Goal: Use online tool/utility: Utilize a website feature to perform a specific function

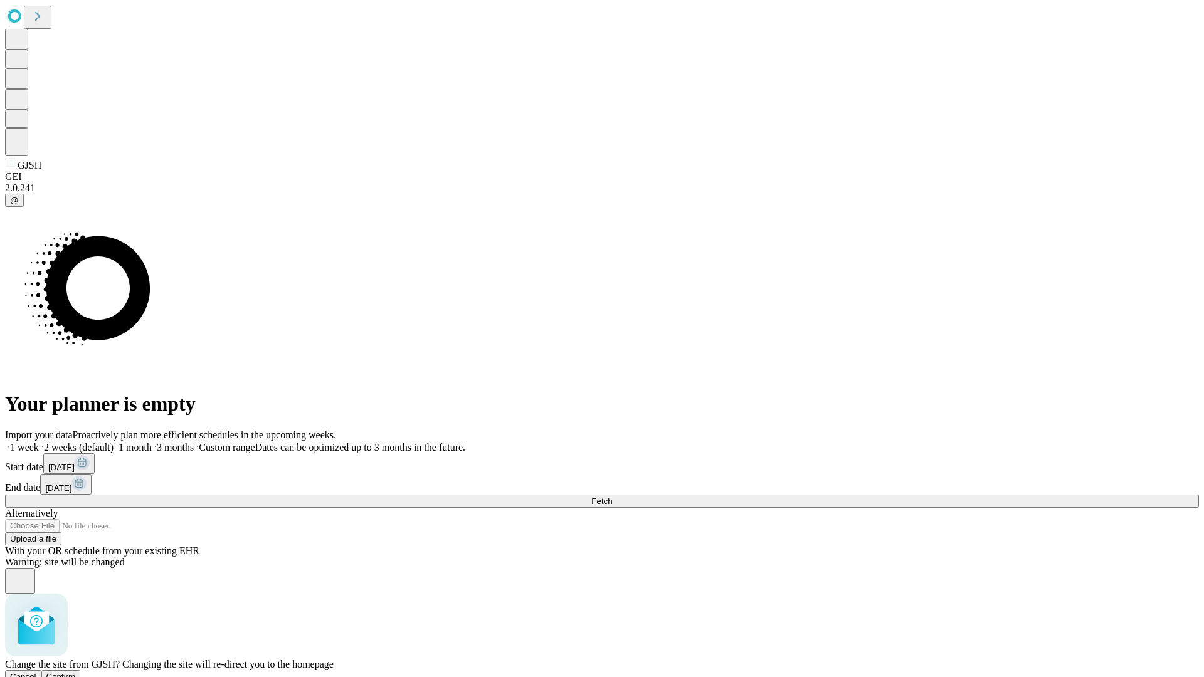
click at [76, 672] on span "Confirm" at bounding box center [60, 676] width 29 height 9
click at [152, 442] on label "1 month" at bounding box center [132, 447] width 38 height 11
click at [612, 496] on span "Fetch" at bounding box center [601, 500] width 21 height 9
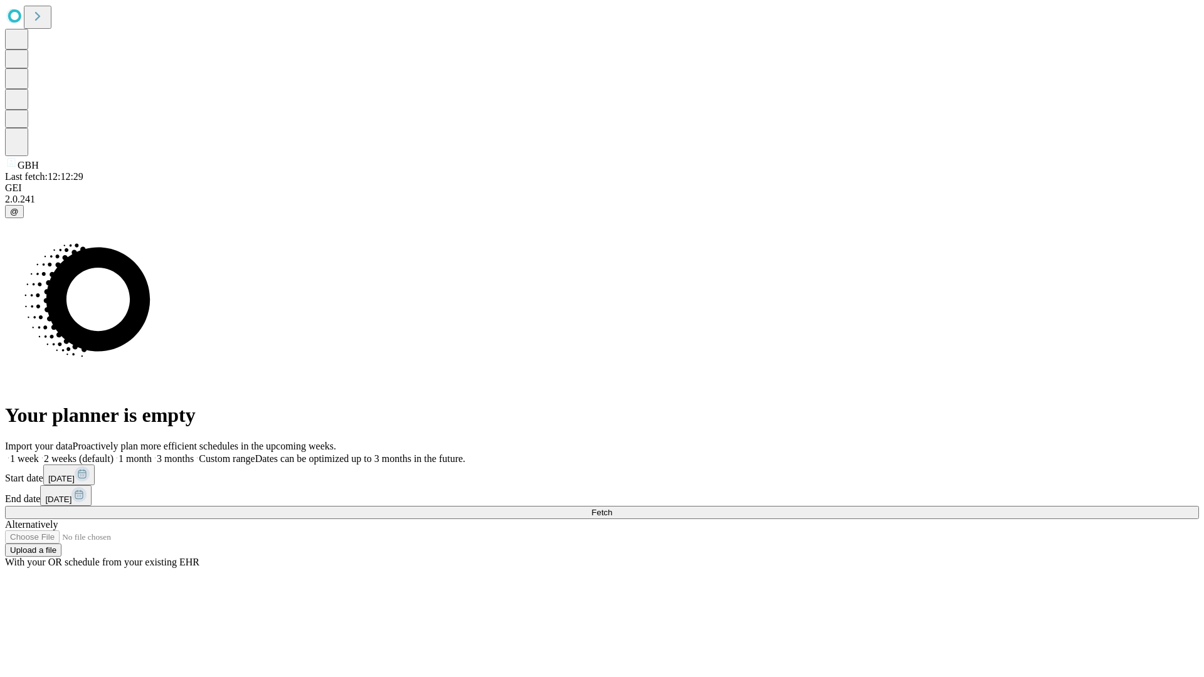
click at [152, 453] on label "1 month" at bounding box center [132, 458] width 38 height 11
click at [612, 508] on span "Fetch" at bounding box center [601, 512] width 21 height 9
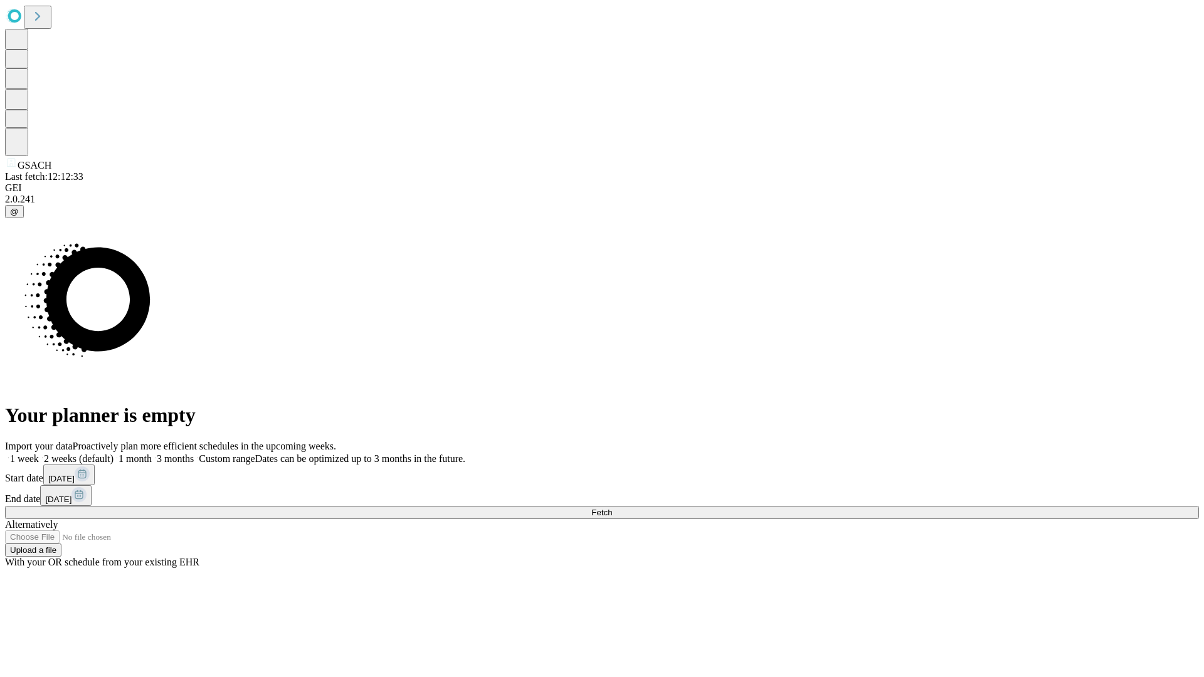
click at [152, 453] on label "1 month" at bounding box center [132, 458] width 38 height 11
click at [612, 508] on span "Fetch" at bounding box center [601, 512] width 21 height 9
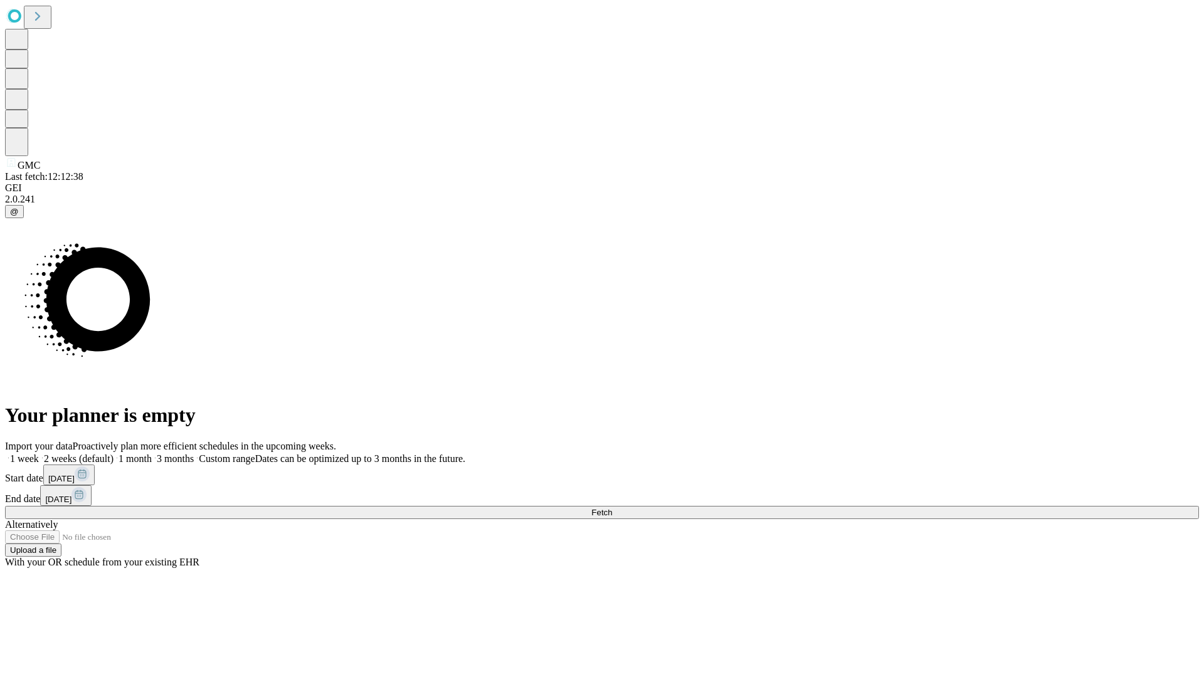
click at [612, 508] on span "Fetch" at bounding box center [601, 512] width 21 height 9
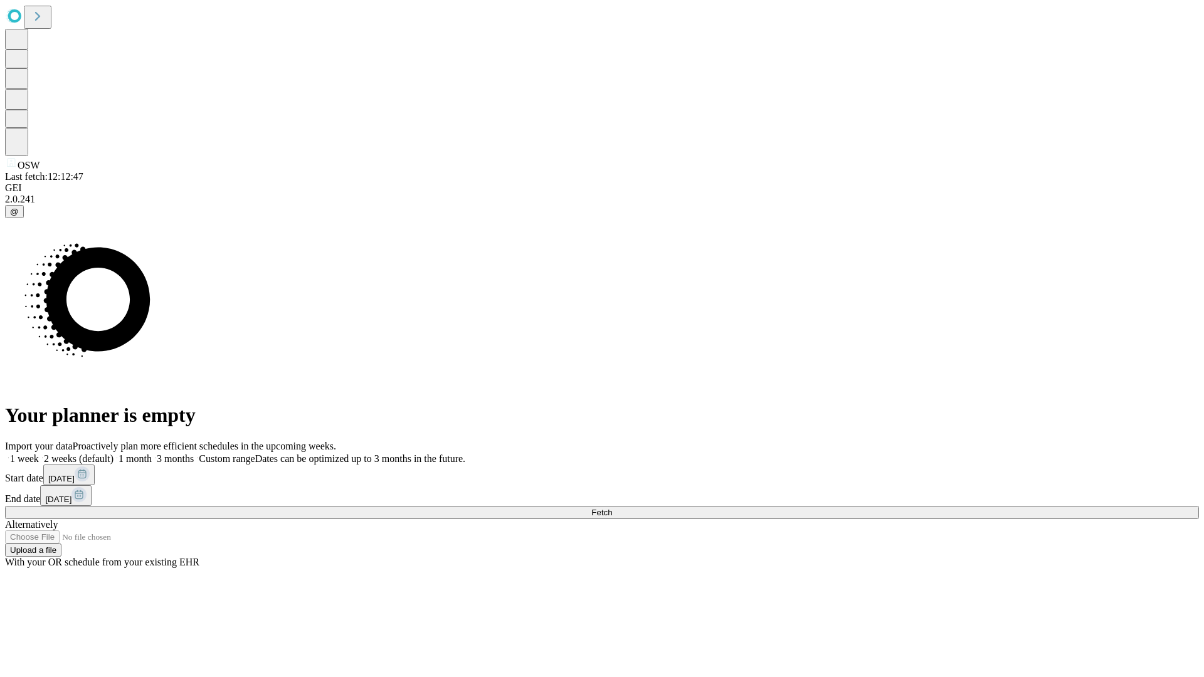
click at [152, 453] on label "1 month" at bounding box center [132, 458] width 38 height 11
click at [612, 508] on span "Fetch" at bounding box center [601, 512] width 21 height 9
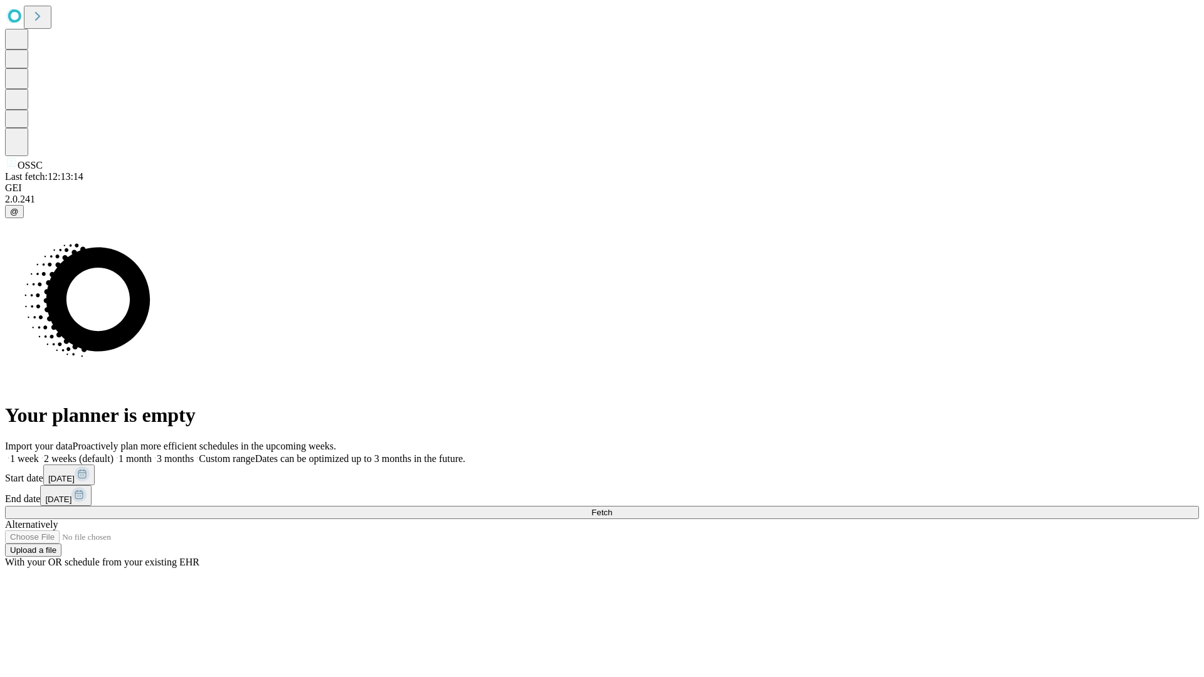
click at [152, 453] on label "1 month" at bounding box center [132, 458] width 38 height 11
click at [612, 508] on span "Fetch" at bounding box center [601, 512] width 21 height 9
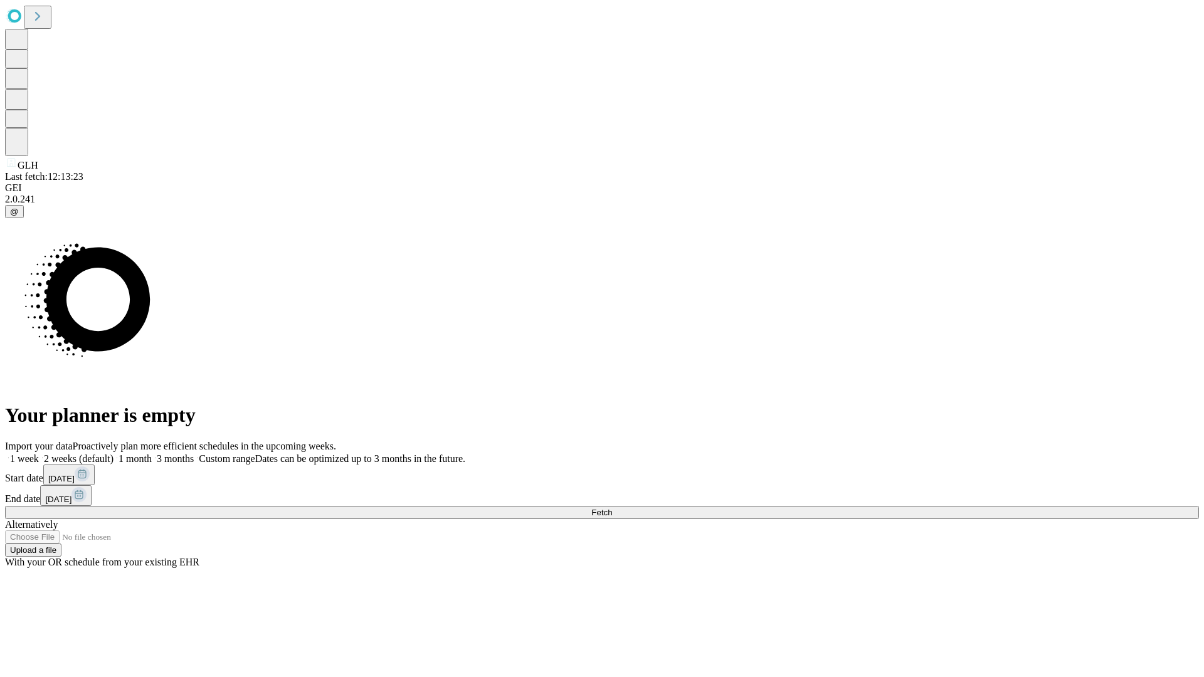
click at [152, 453] on label "1 month" at bounding box center [132, 458] width 38 height 11
click at [612, 508] on span "Fetch" at bounding box center [601, 512] width 21 height 9
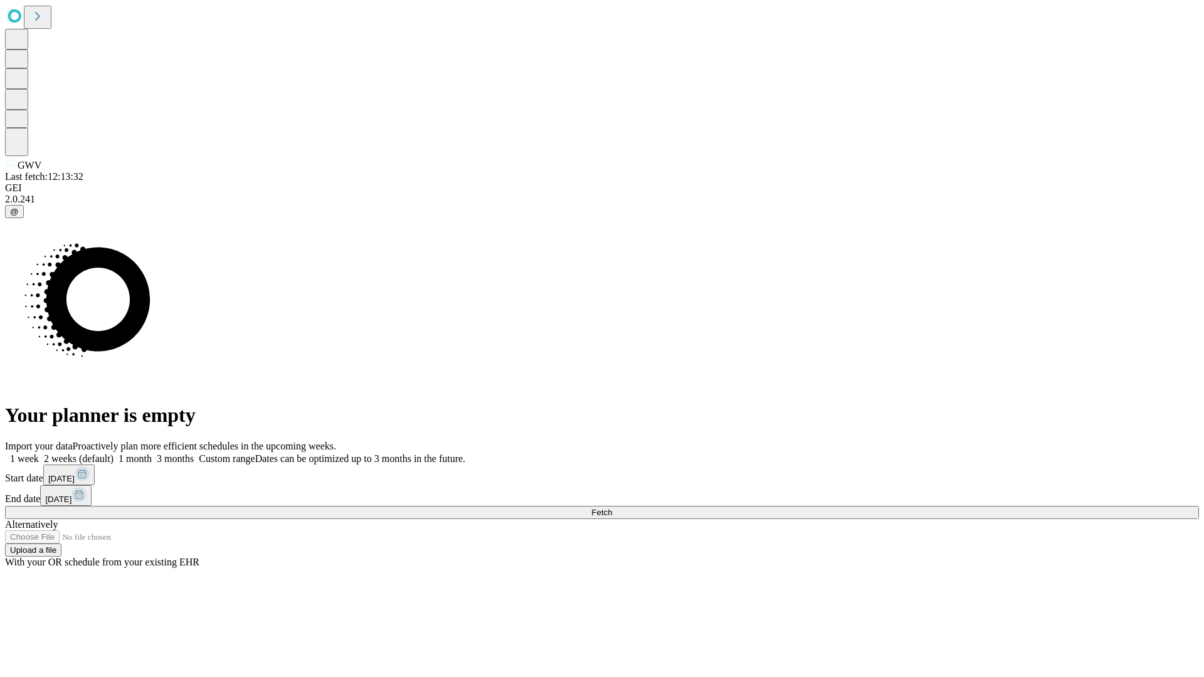
click at [152, 453] on label "1 month" at bounding box center [132, 458] width 38 height 11
click at [612, 508] on span "Fetch" at bounding box center [601, 512] width 21 height 9
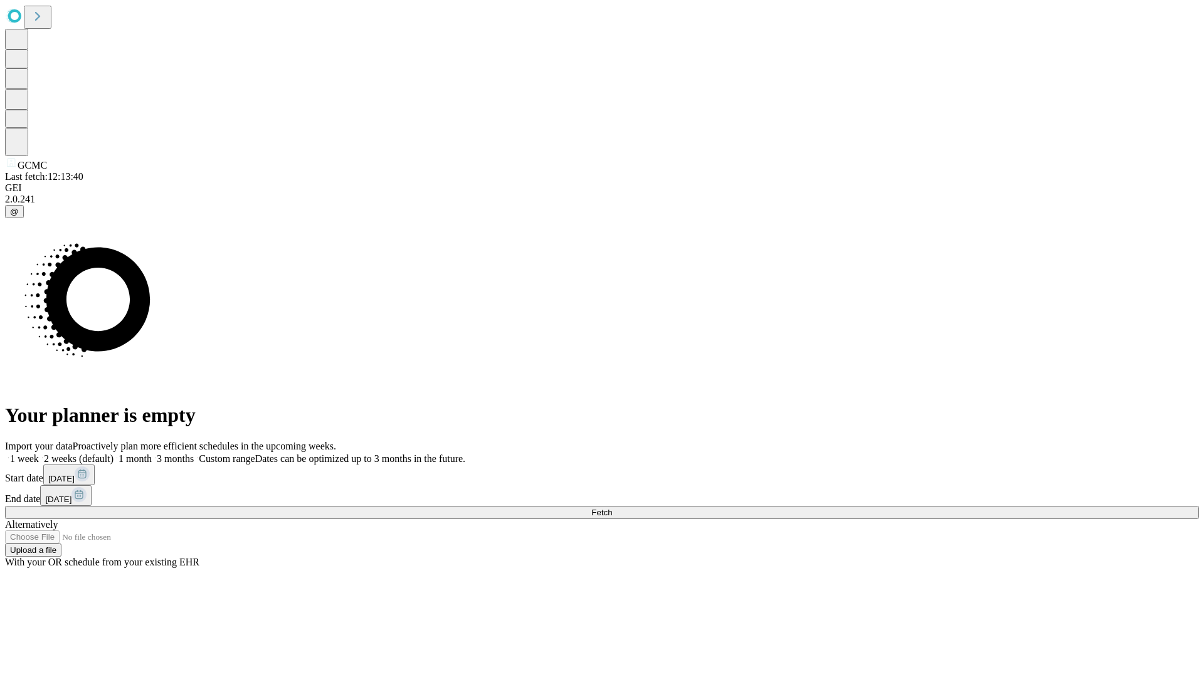
click at [152, 453] on label "1 month" at bounding box center [132, 458] width 38 height 11
click at [612, 508] on span "Fetch" at bounding box center [601, 512] width 21 height 9
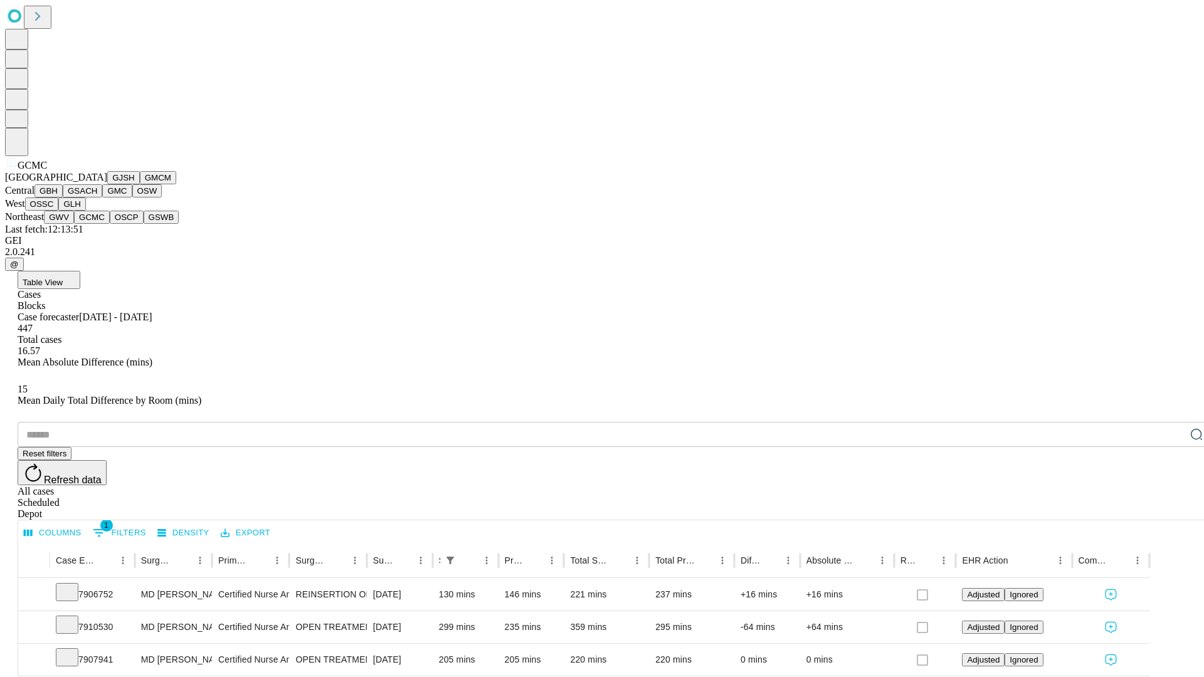
click at [110, 224] on button "OSCP" at bounding box center [127, 217] width 34 height 13
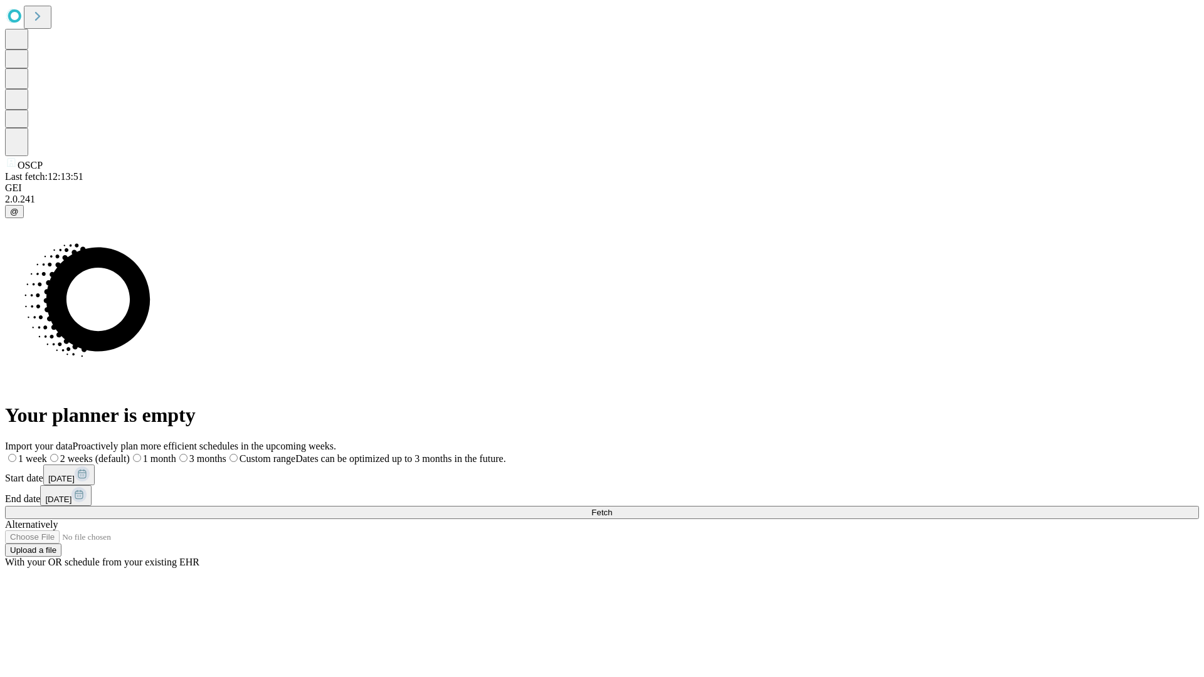
click at [176, 453] on label "1 month" at bounding box center [153, 458] width 46 height 11
click at [612, 508] on span "Fetch" at bounding box center [601, 512] width 21 height 9
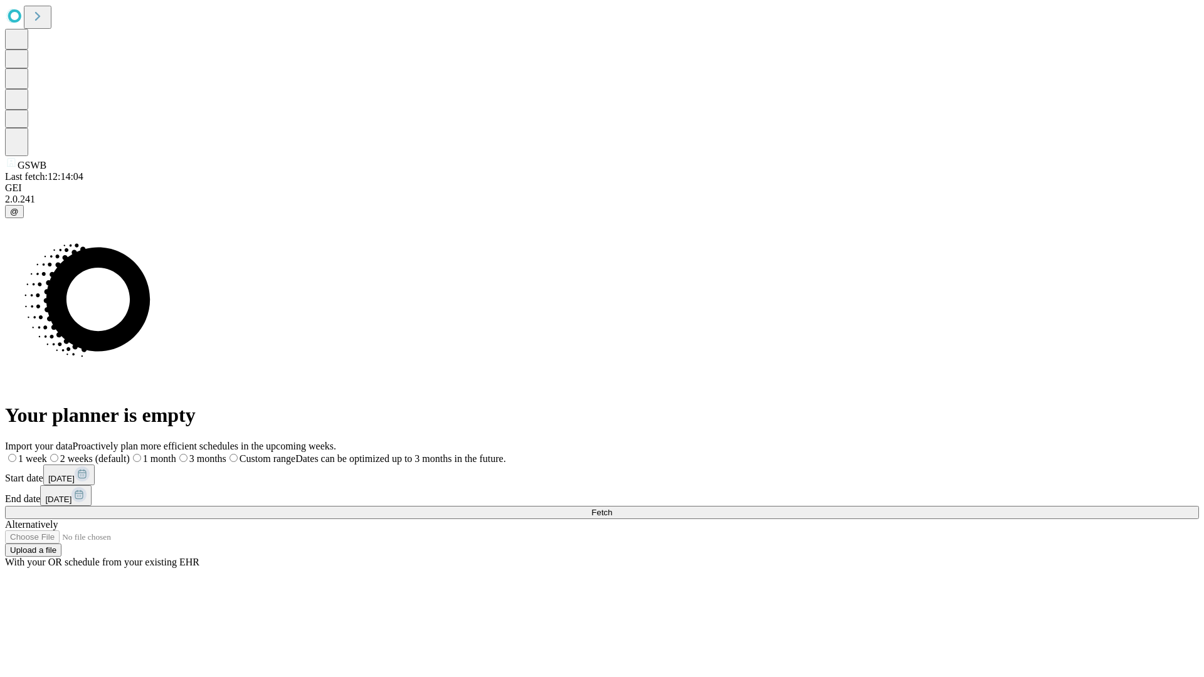
click at [176, 453] on label "1 month" at bounding box center [153, 458] width 46 height 11
click at [612, 508] on span "Fetch" at bounding box center [601, 512] width 21 height 9
